Goal: Find specific page/section: Find specific page/section

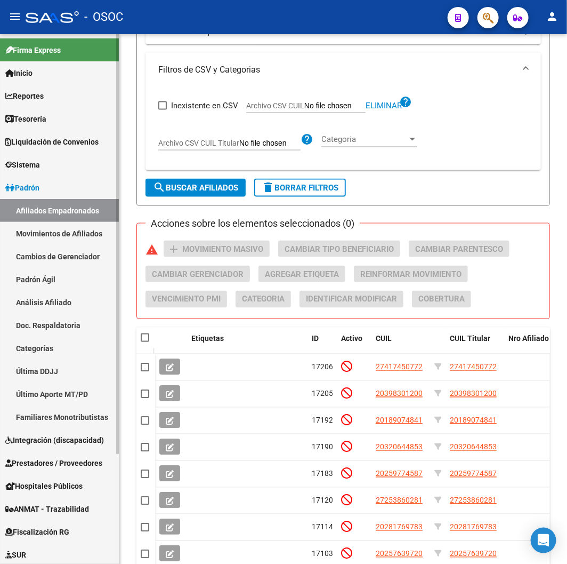
scroll to position [139, 0]
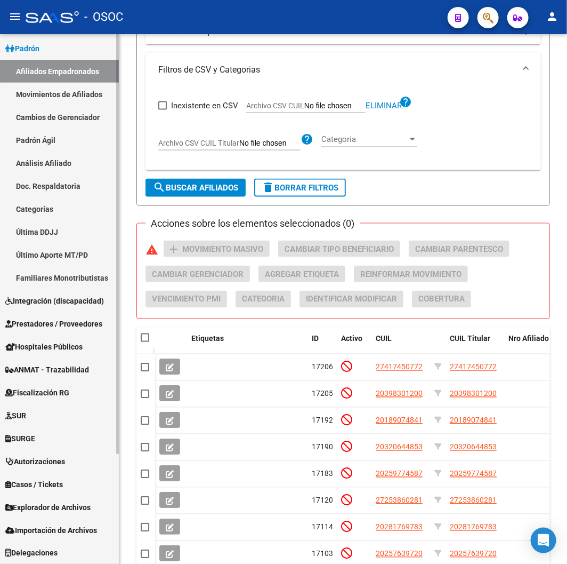
click at [49, 502] on span "Explorador de Archivos" at bounding box center [47, 507] width 85 height 12
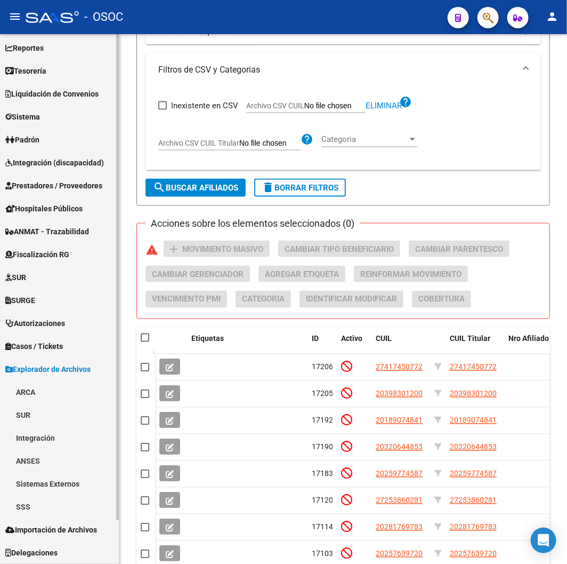
scroll to position [47, 0]
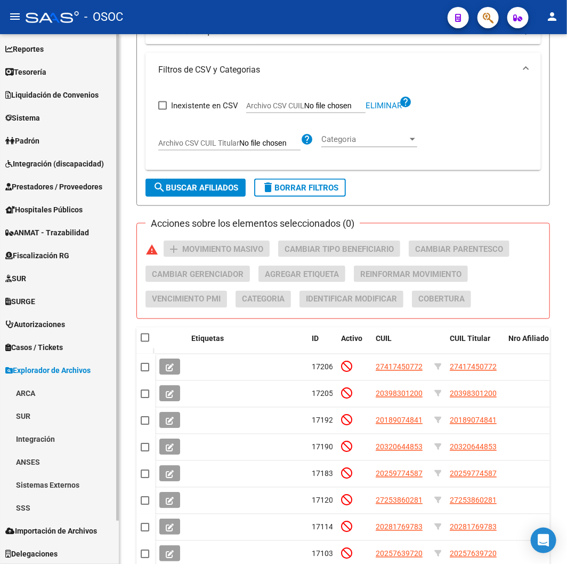
click at [29, 502] on link "SSS" at bounding box center [59, 507] width 119 height 23
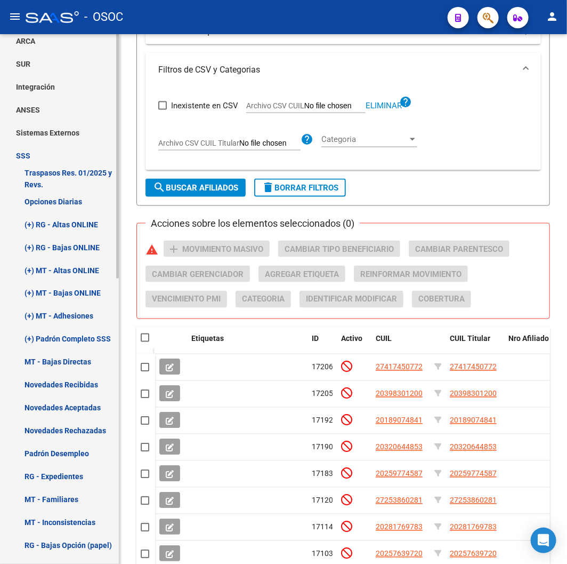
scroll to position [462, 0]
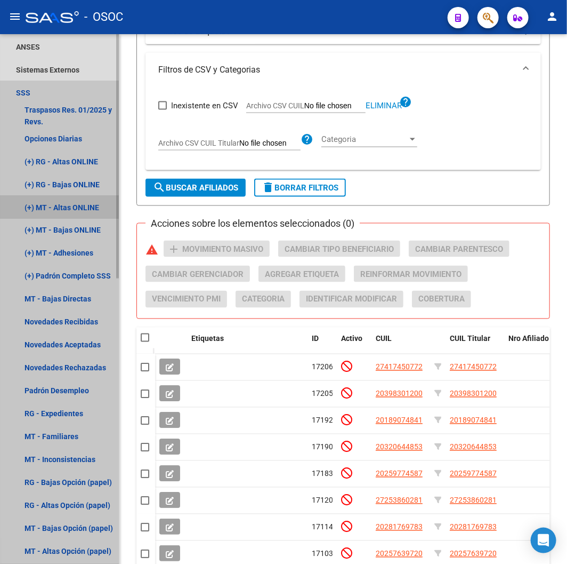
click at [75, 203] on link "(+) MT - Altas ONLINE" at bounding box center [59, 207] width 119 height 23
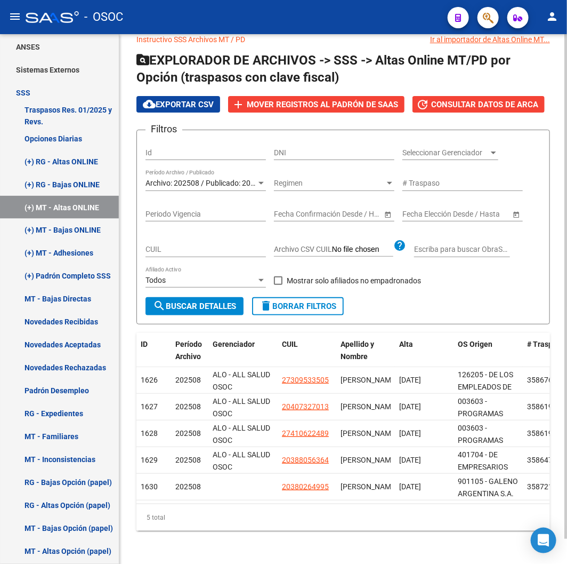
scroll to position [27, 0]
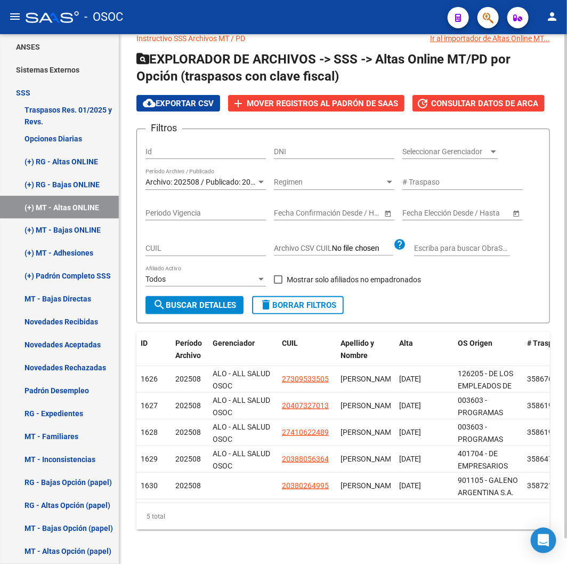
click at [226, 169] on div "Archivo: 202508 / Publicado: 202507 Período Archivo / Publicado" at bounding box center [206, 179] width 121 height 21
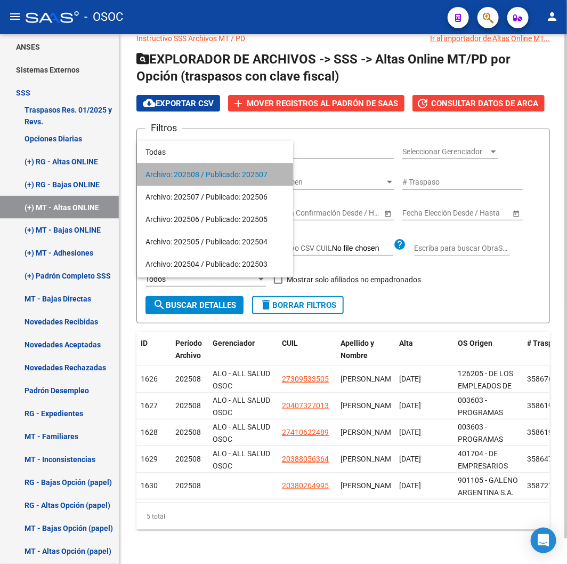
click at [226, 167] on span "Archivo: 202508 / Publicado: 202507" at bounding box center [215, 174] width 139 height 22
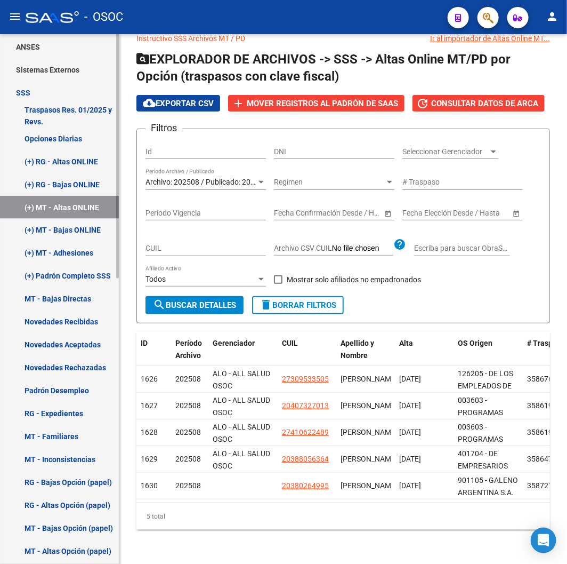
click at [62, 227] on link "(+) MT - Bajas ONLINE" at bounding box center [59, 230] width 119 height 23
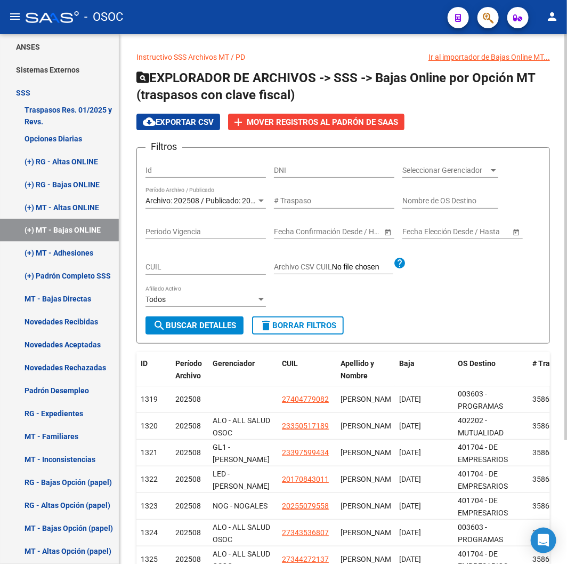
click at [245, 198] on span "Archivo: 202508 / Publicado: 202507" at bounding box center [207, 200] width 122 height 9
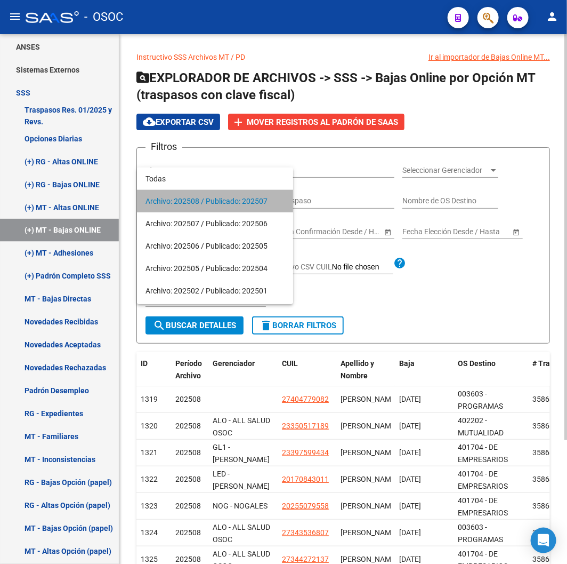
click at [245, 198] on span "Archivo: 202508 / Publicado: 202507" at bounding box center [215, 201] width 139 height 22
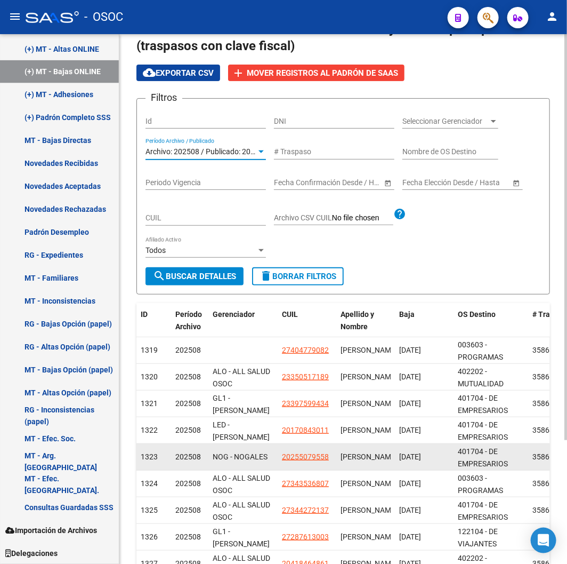
scroll to position [118, 0]
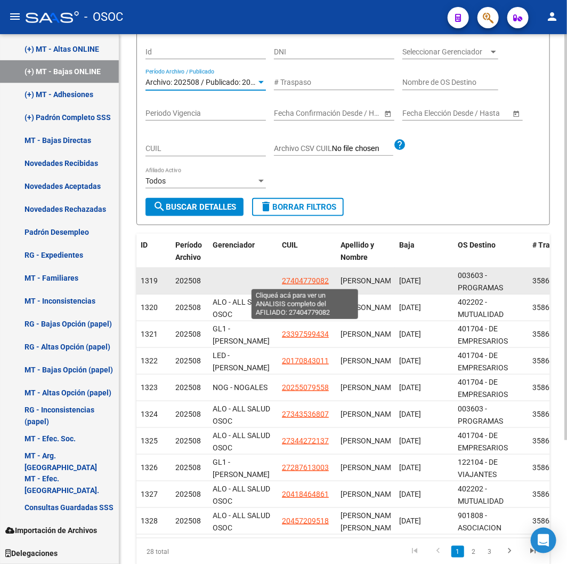
click at [289, 276] on span "27404779082" at bounding box center [305, 280] width 47 height 9
type textarea "27404779082"
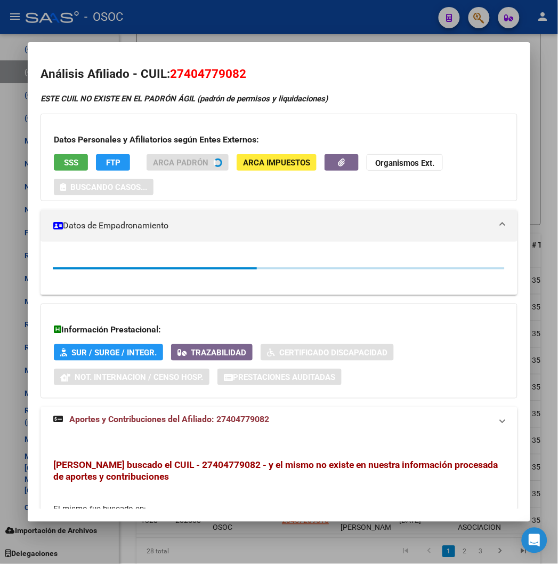
click at [402, 17] on div at bounding box center [279, 282] width 558 height 564
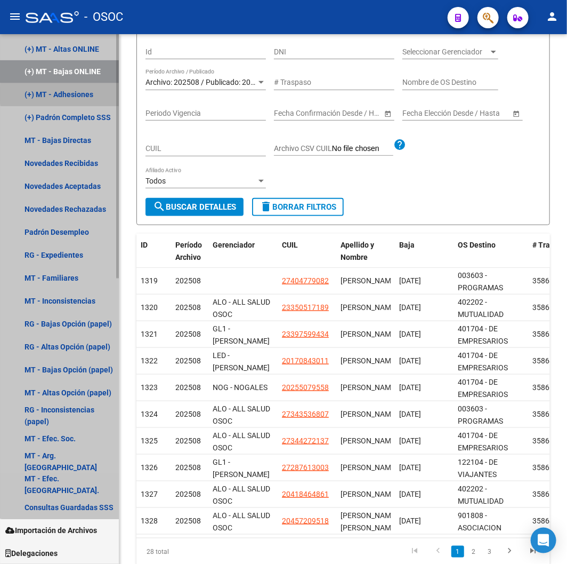
click at [93, 94] on link "(+) MT - Adhesiones" at bounding box center [59, 94] width 119 height 23
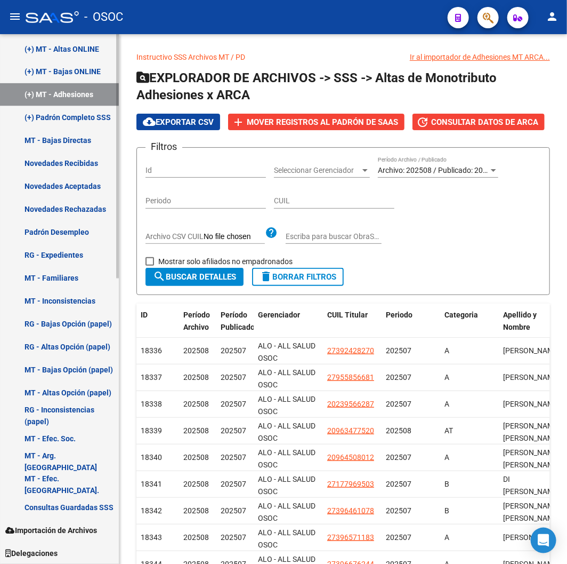
click at [80, 112] on link "(+) Padrón Completo SSS" at bounding box center [59, 117] width 119 height 23
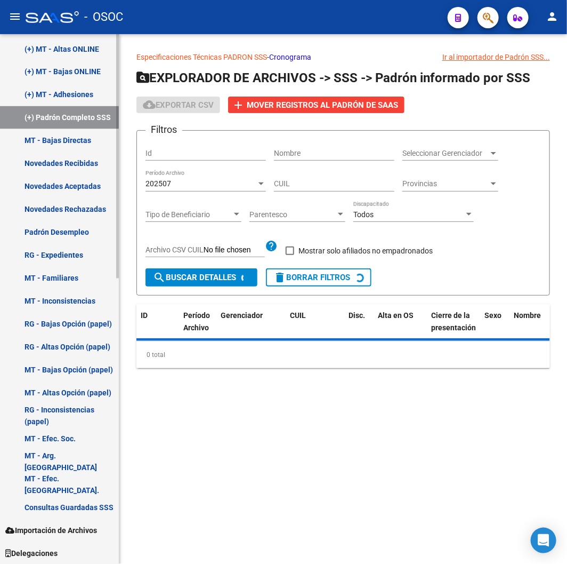
click at [71, 133] on link "MT - Bajas Directas" at bounding box center [59, 140] width 119 height 23
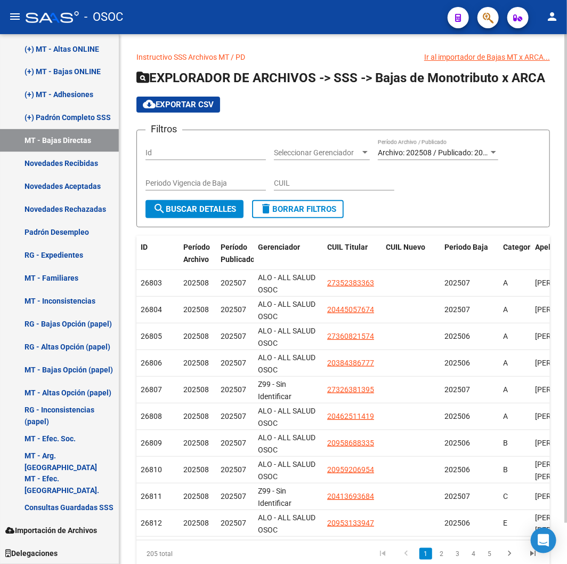
click at [449, 156] on span "Archivo: 202508 / Publicado: 202507" at bounding box center [439, 152] width 122 height 9
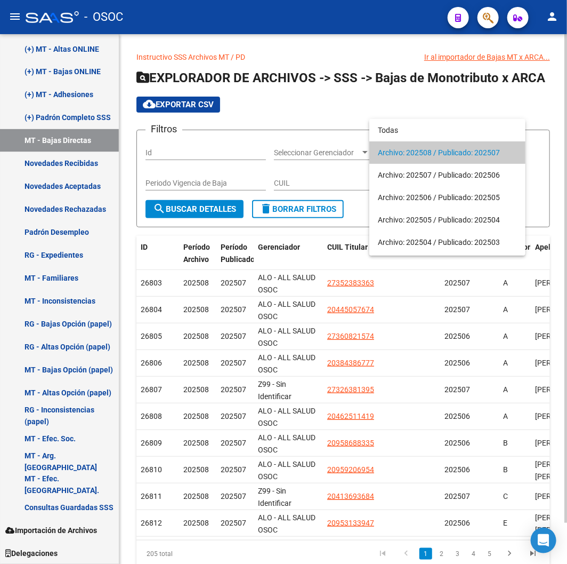
click at [449, 156] on span "Archivo: 202508 / Publicado: 202507" at bounding box center [447, 152] width 139 height 22
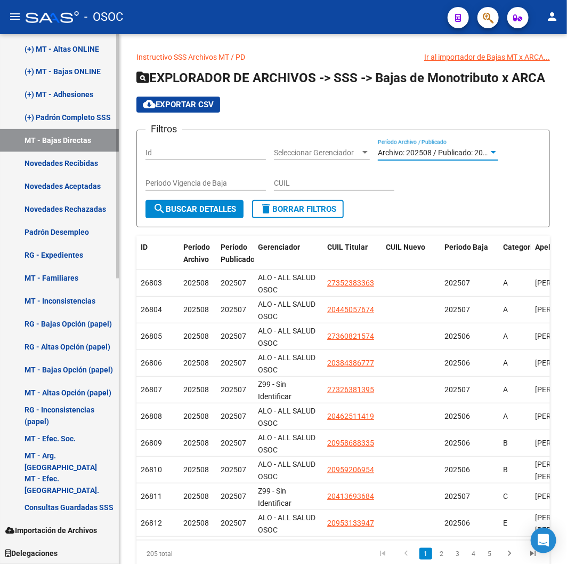
click at [98, 190] on link "Novedades Aceptadas" at bounding box center [59, 186] width 119 height 23
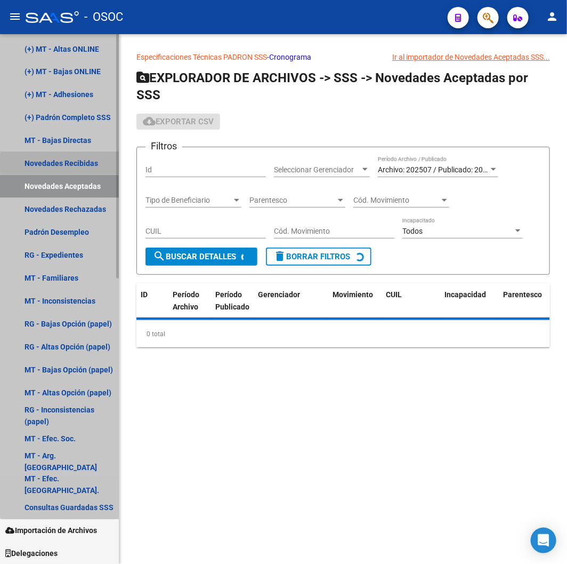
click at [91, 164] on link "Novedades Recibidas" at bounding box center [59, 163] width 119 height 23
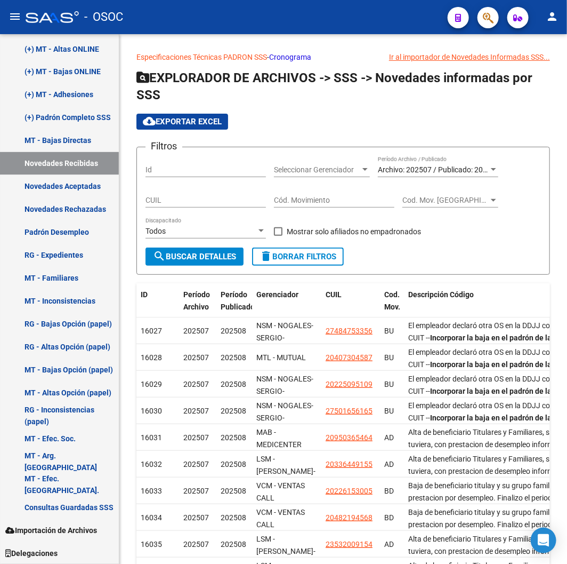
click at [208, 17] on div "- OSOC" at bounding box center [233, 16] width 414 height 23
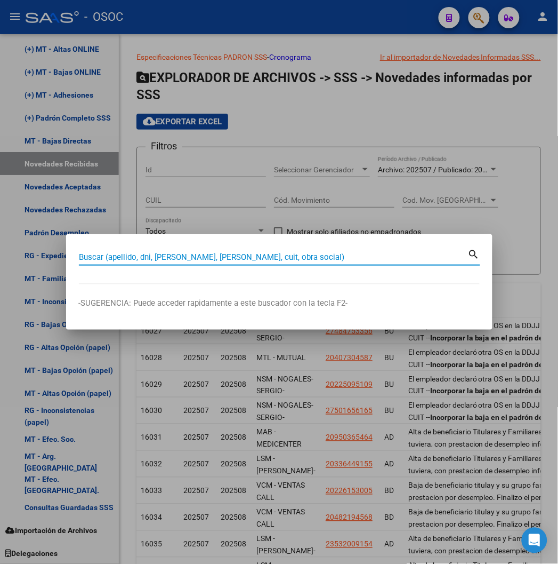
paste input "27402509797"
type input "27402509797"
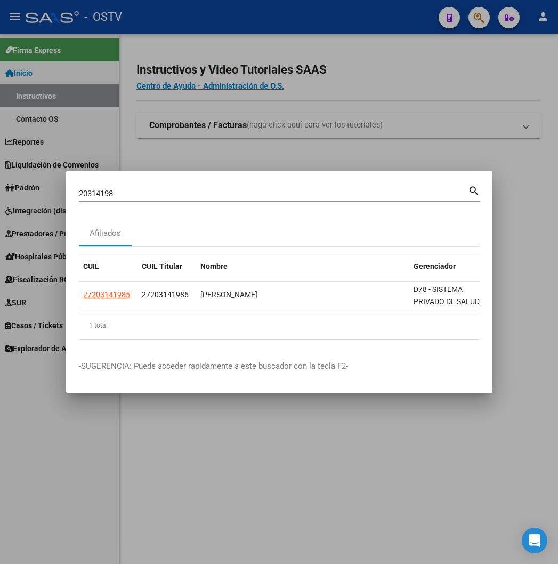
click at [254, 33] on div at bounding box center [279, 282] width 558 height 564
click at [254, 33] on mat-toolbar "menu - OSTV person" at bounding box center [279, 17] width 558 height 34
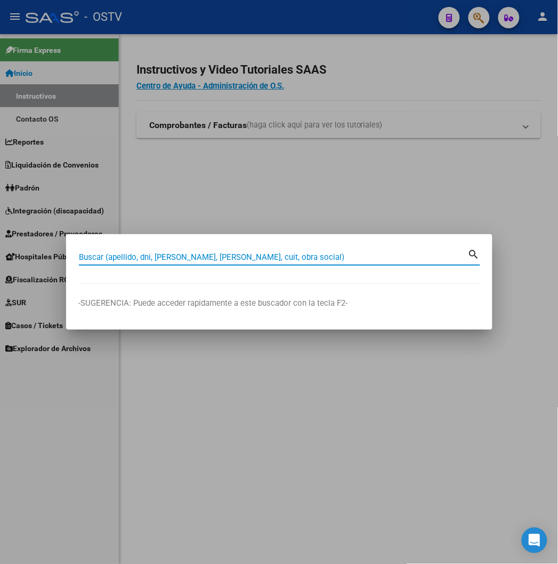
paste input "40250979"
type input "40250979"
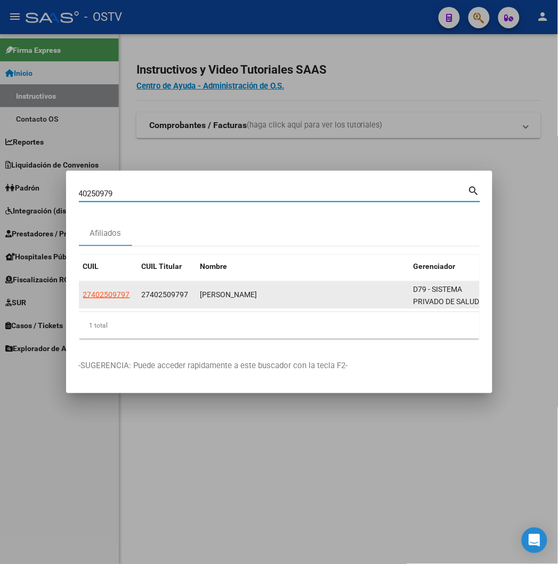
click at [83, 290] on span "27402509797" at bounding box center [106, 294] width 47 height 9
type textarea "27402509797"
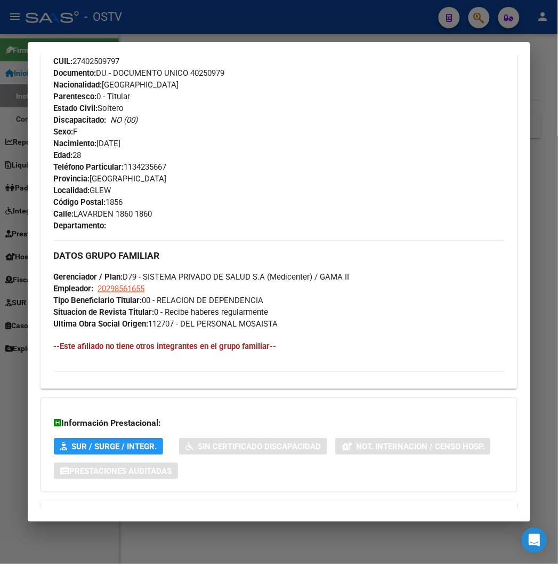
scroll to position [468, 0]
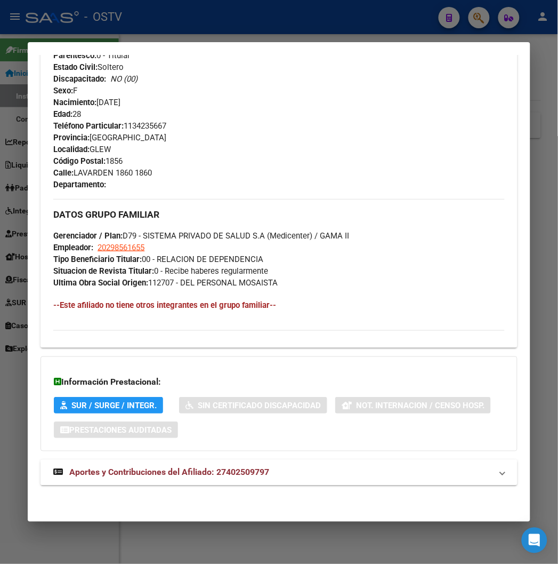
click at [137, 461] on mat-expansion-panel-header "Aportes y Contribuciones del Afiliado: 27402509797" at bounding box center [279, 473] width 477 height 26
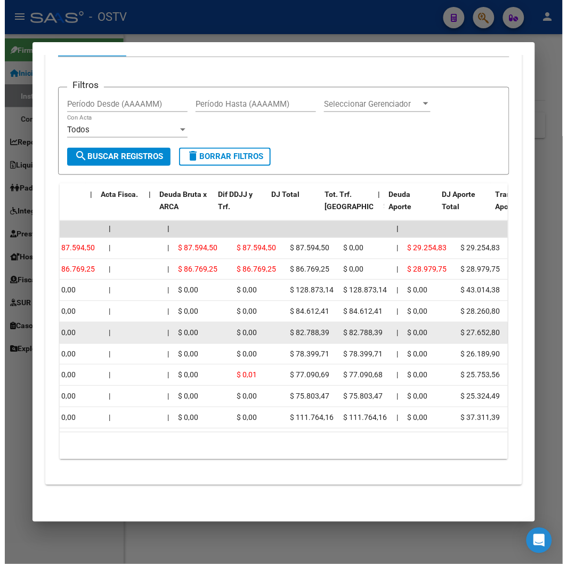
scroll to position [0, 129]
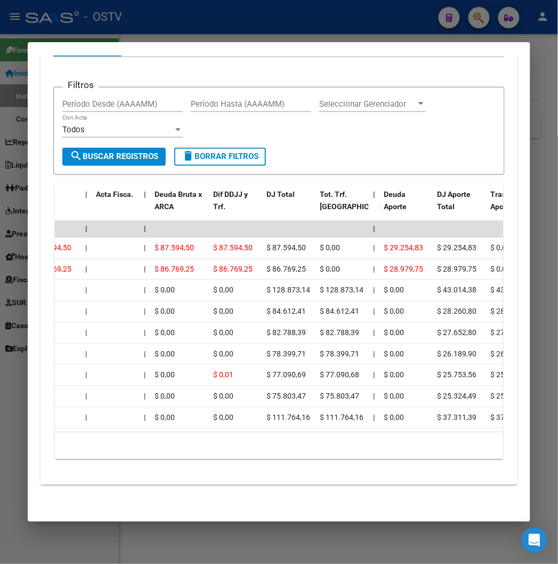
click at [123, 1] on div at bounding box center [279, 282] width 558 height 564
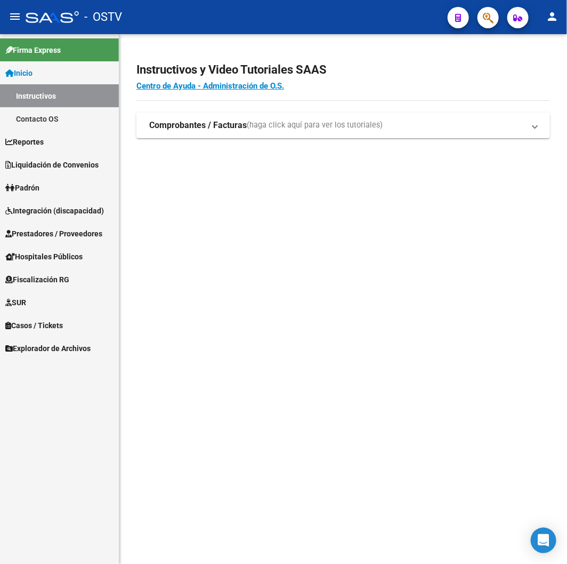
click at [157, 17] on body "menu - OSTV person Firma Express Inicio Instructivos Contacto OS Reportes Ingre…" at bounding box center [283, 282] width 567 height 564
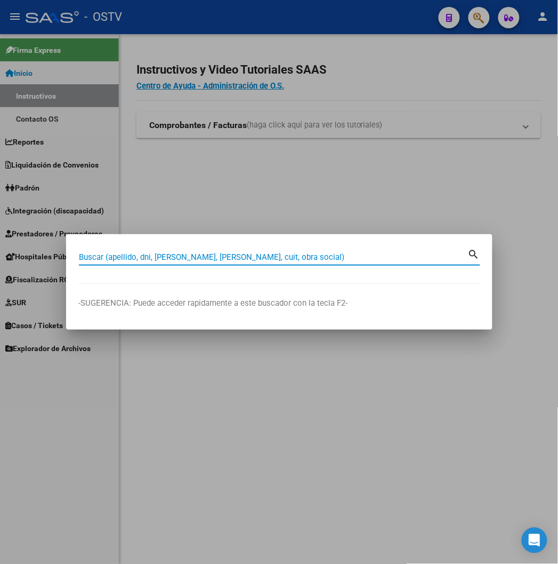
paste input "27210925894"
type input "27210925894"
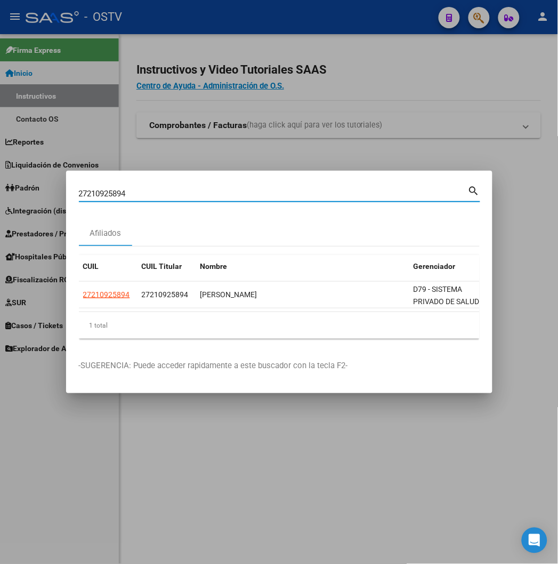
click at [432, 89] on div at bounding box center [279, 282] width 558 height 564
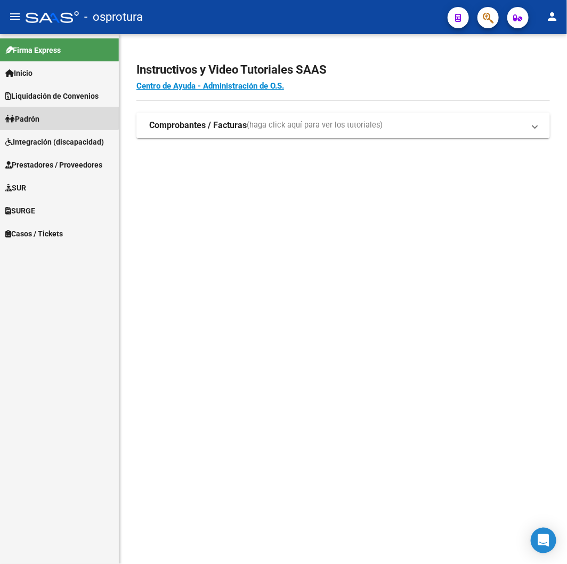
click at [58, 108] on link "Padrón" at bounding box center [59, 118] width 119 height 23
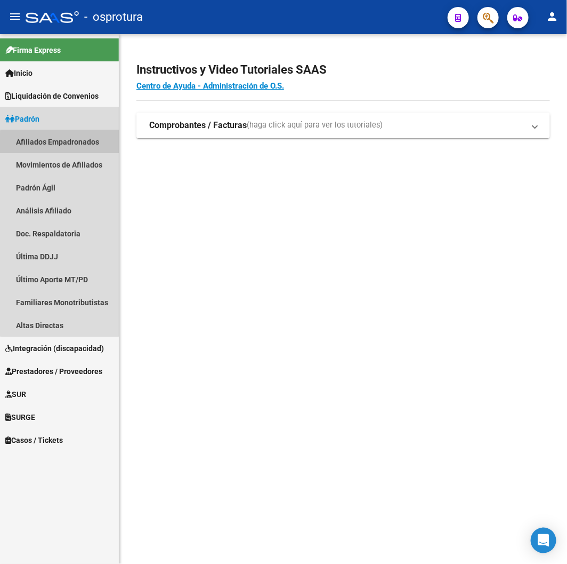
click at [60, 147] on link "Afiliados Empadronados" at bounding box center [59, 141] width 119 height 23
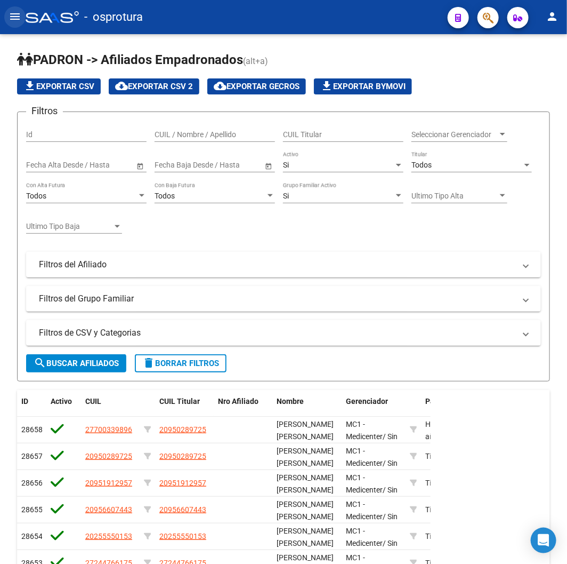
click at [19, 27] on button "menu" at bounding box center [14, 16] width 21 height 21
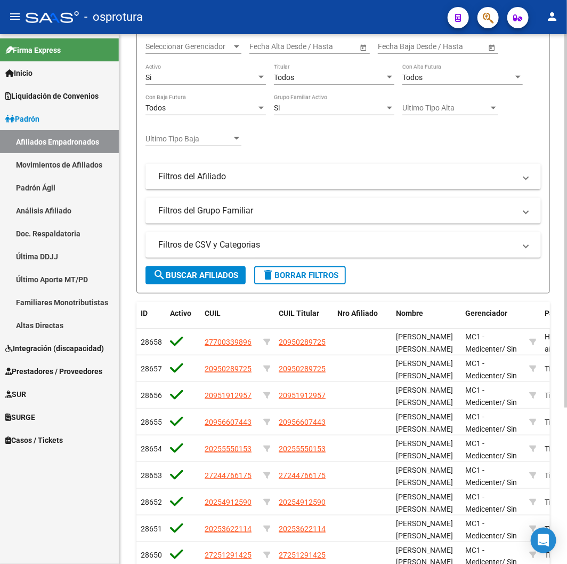
scroll to position [223, 0]
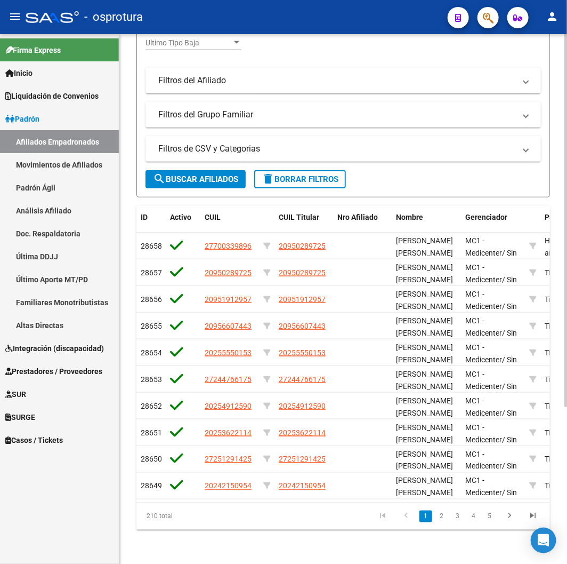
click at [159, 519] on div "210 total" at bounding box center [177, 516] width 81 height 27
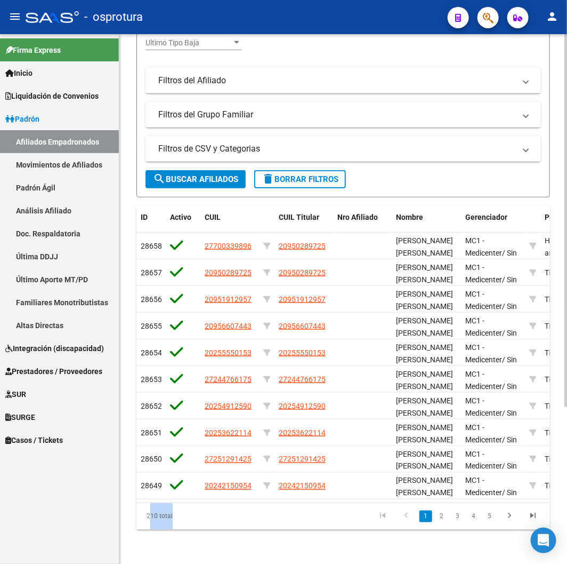
click at [158, 519] on div "210 total" at bounding box center [177, 516] width 81 height 27
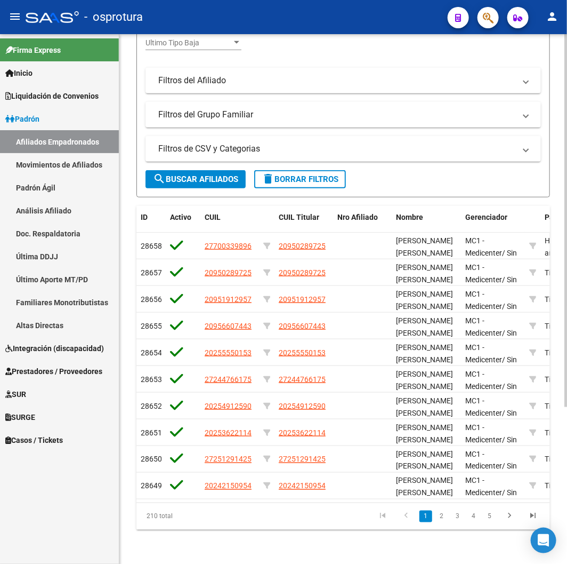
click at [153, 519] on div "210 total" at bounding box center [177, 516] width 81 height 27
click at [157, 519] on div "210 total" at bounding box center [177, 516] width 81 height 27
click at [162, 519] on div "210 total" at bounding box center [177, 516] width 81 height 27
click at [156, 516] on div "210 total" at bounding box center [177, 516] width 81 height 27
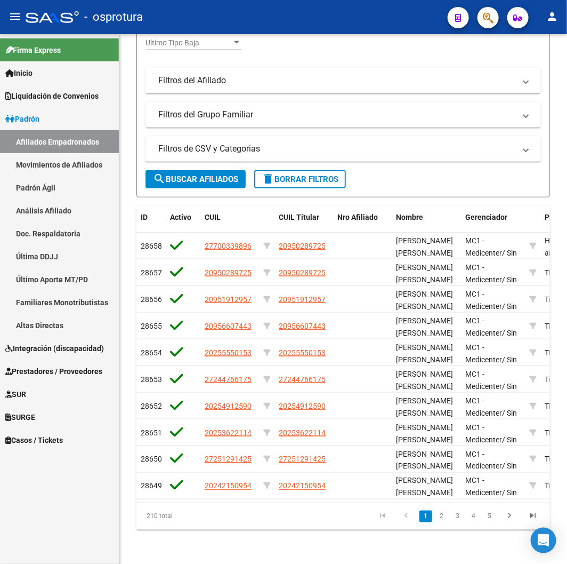
click at [39, 121] on span "Padrón" at bounding box center [22, 119] width 34 height 12
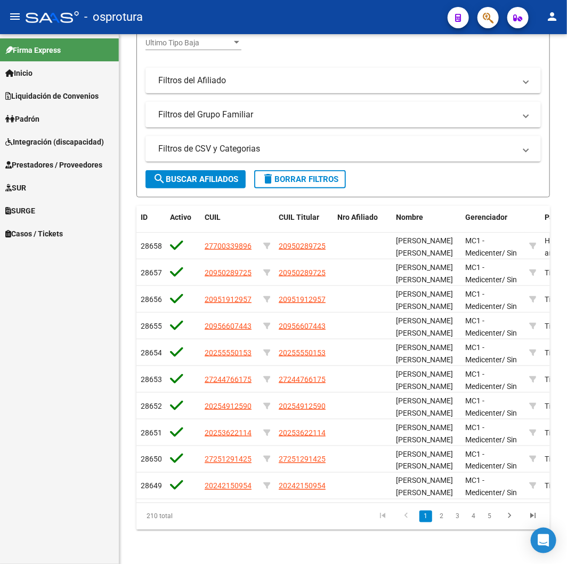
click at [46, 111] on link "Padrón" at bounding box center [59, 118] width 119 height 23
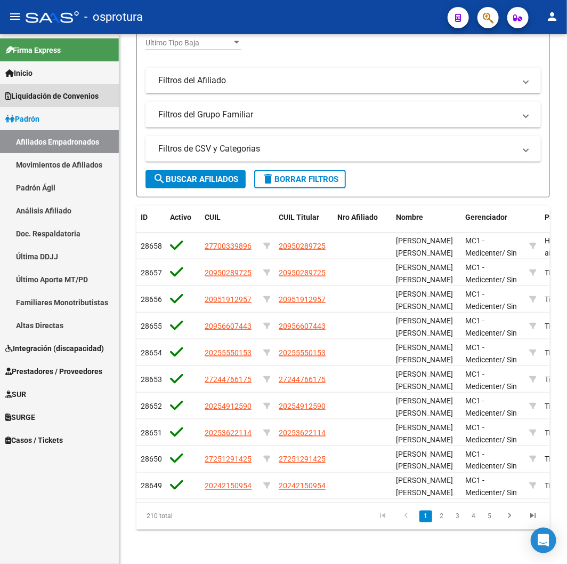
click at [48, 84] on link "Liquidación de Convenios" at bounding box center [59, 95] width 119 height 23
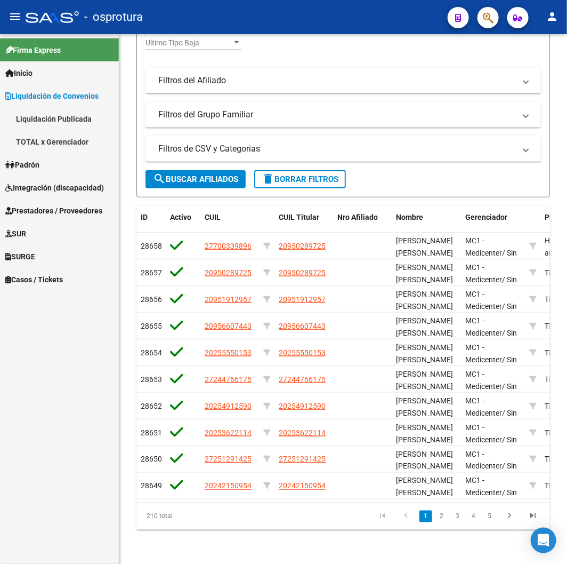
click at [38, 123] on link "Liquidación Publicada" at bounding box center [59, 118] width 119 height 23
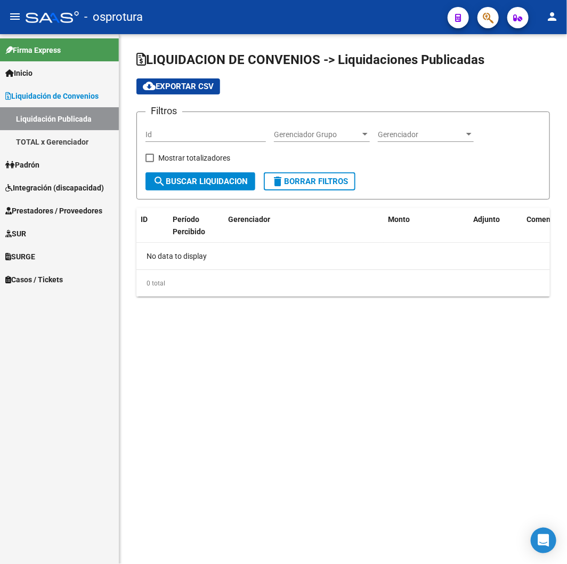
click at [39, 137] on link "TOTAL x Gerenciador" at bounding box center [59, 141] width 119 height 23
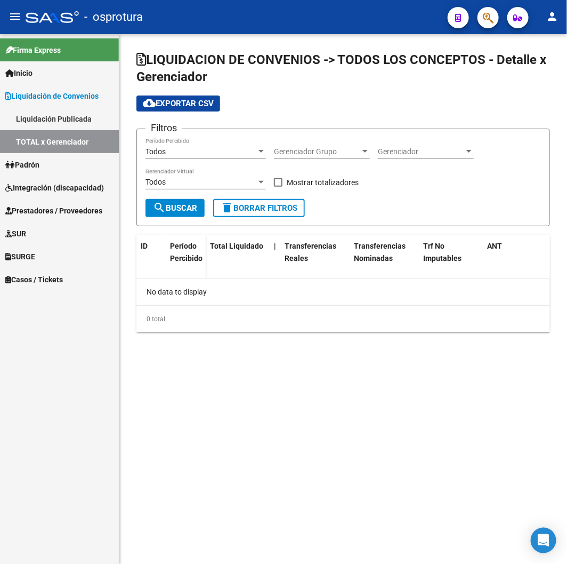
checkbox input "true"
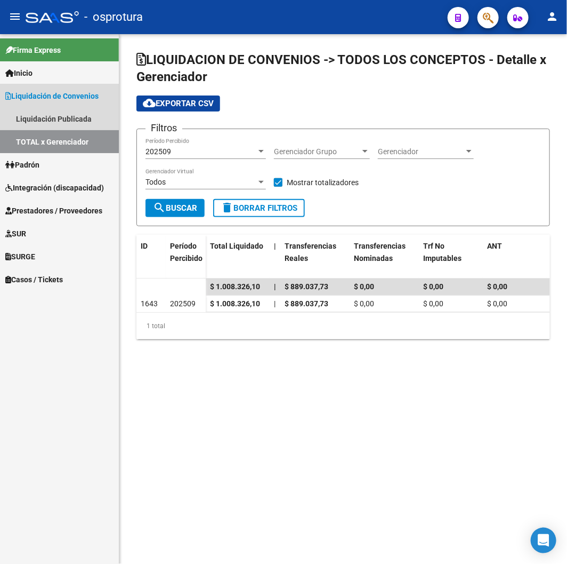
click at [41, 107] on link "Liquidación de Convenios" at bounding box center [59, 95] width 119 height 23
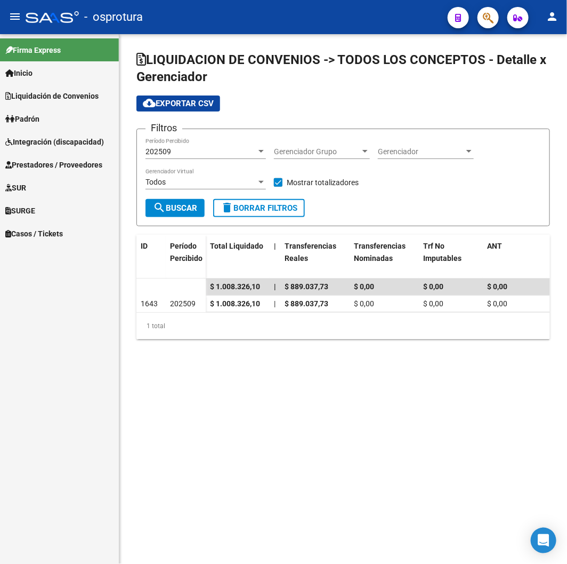
click at [39, 114] on span "Padrón" at bounding box center [22, 119] width 34 height 12
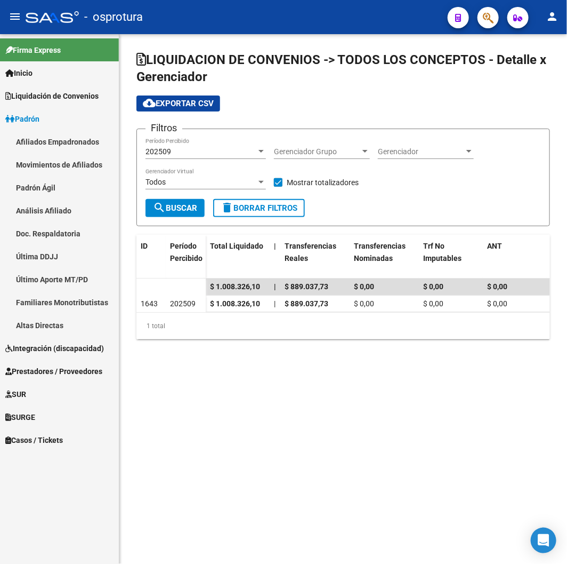
click at [40, 103] on link "Liquidación de Convenios" at bounding box center [59, 95] width 119 height 23
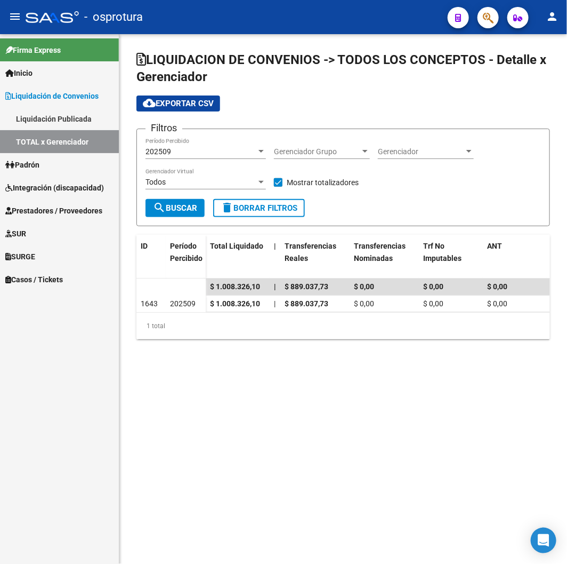
click at [42, 107] on link "Liquidación Publicada" at bounding box center [59, 118] width 119 height 23
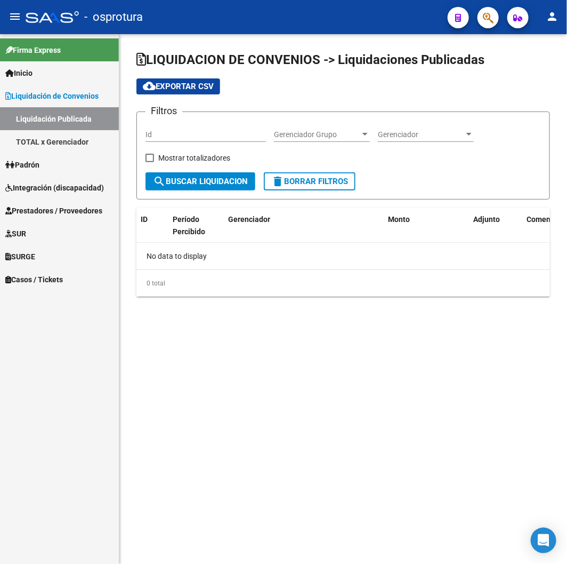
checkbox input "true"
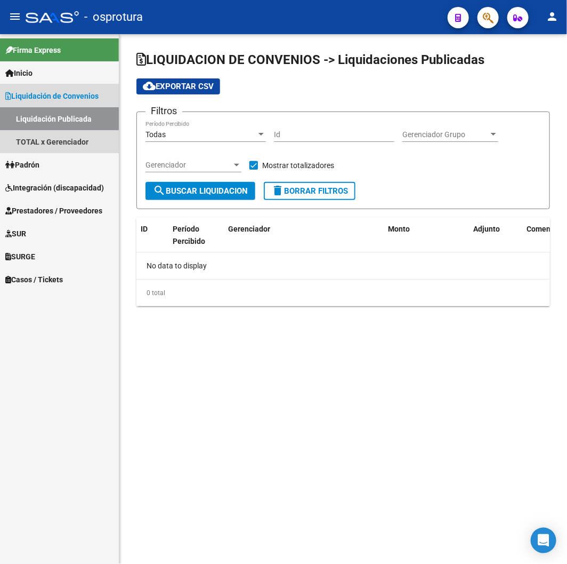
click at [99, 100] on span "Liquidación de Convenios" at bounding box center [51, 96] width 93 height 12
